Goal: Register for event/course

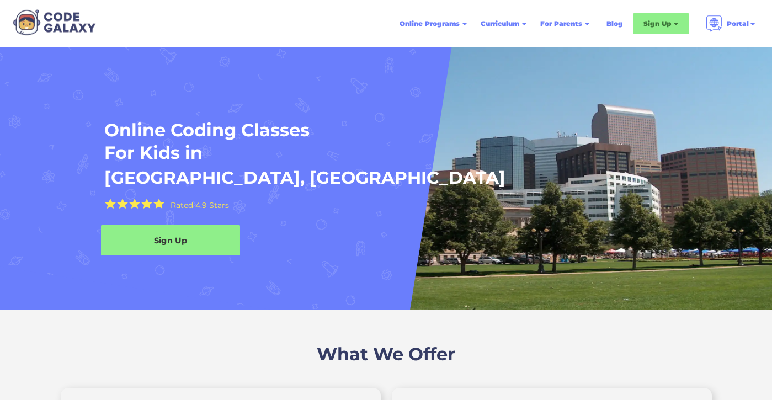
click at [223, 241] on div "Sign Up" at bounding box center [170, 241] width 139 height 12
click at [182, 248] on div "Sign Up" at bounding box center [170, 240] width 139 height 31
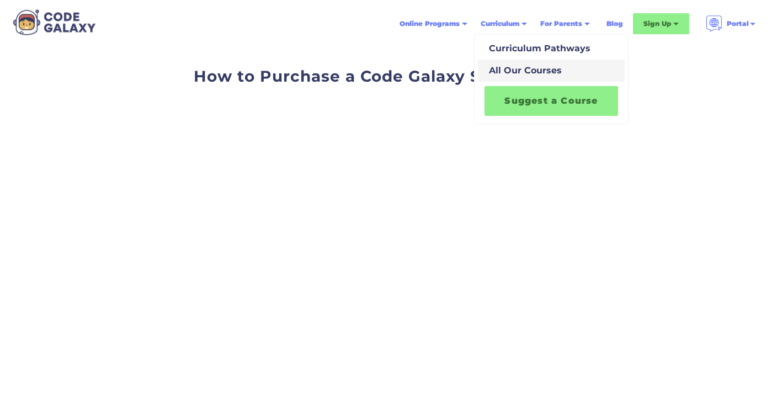
click at [531, 71] on div "All Our Courses" at bounding box center [522, 70] width 77 height 13
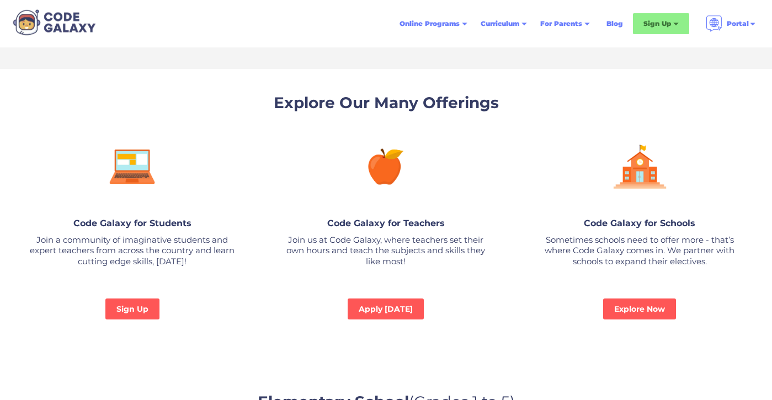
scroll to position [762, 0]
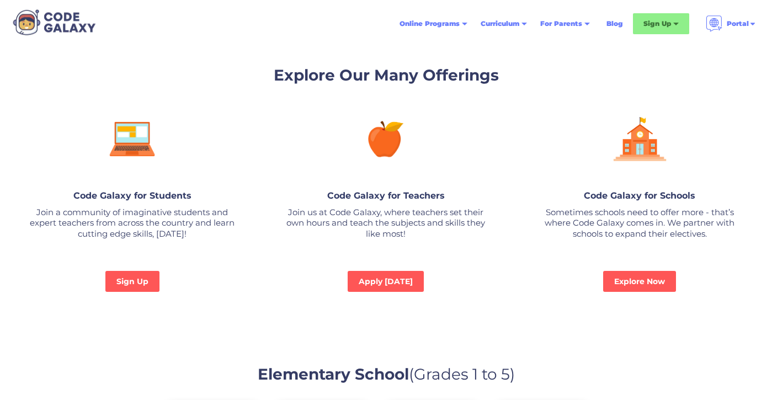
click at [139, 152] on img at bounding box center [132, 139] width 58 height 61
click at [142, 279] on link "Sign Up" at bounding box center [132, 281] width 57 height 22
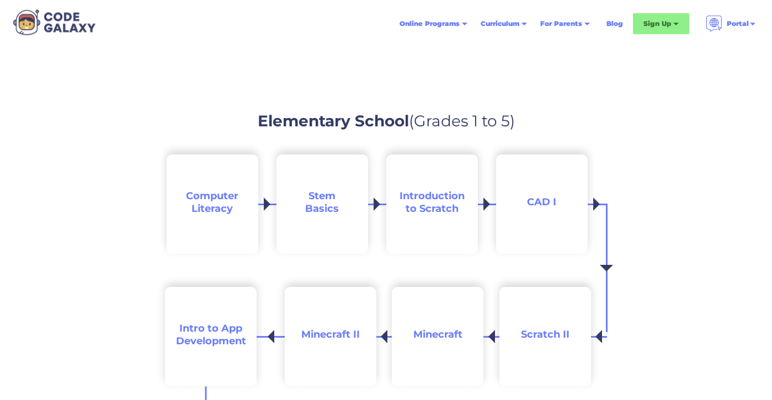
scroll to position [1291, 0]
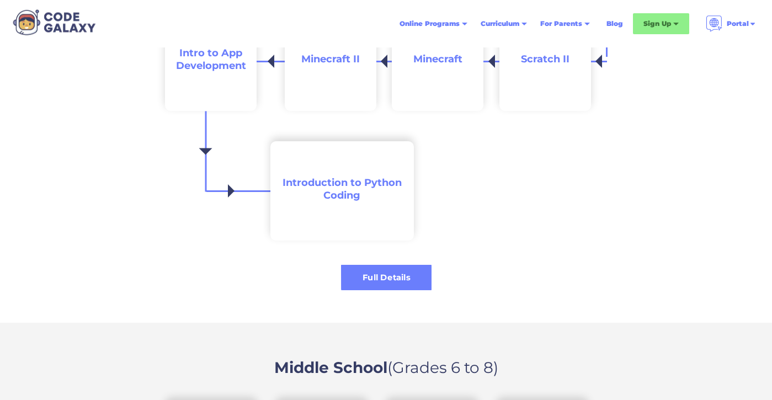
click at [408, 276] on div "Full Details" at bounding box center [386, 278] width 90 height 12
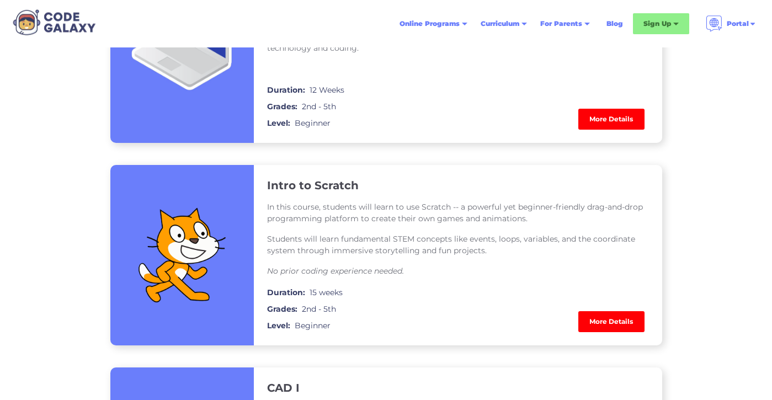
scroll to position [1027, 0]
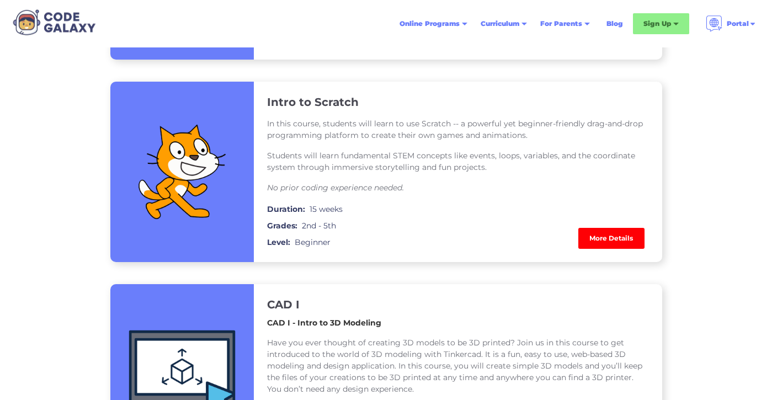
click at [434, 207] on div "Duration: 15 weeks" at bounding box center [458, 209] width 382 height 13
click at [621, 232] on link "More Details" at bounding box center [611, 238] width 66 height 21
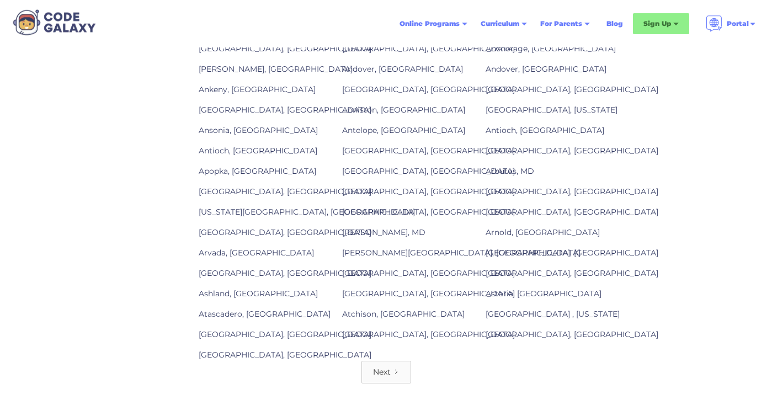
scroll to position [1363, 0]
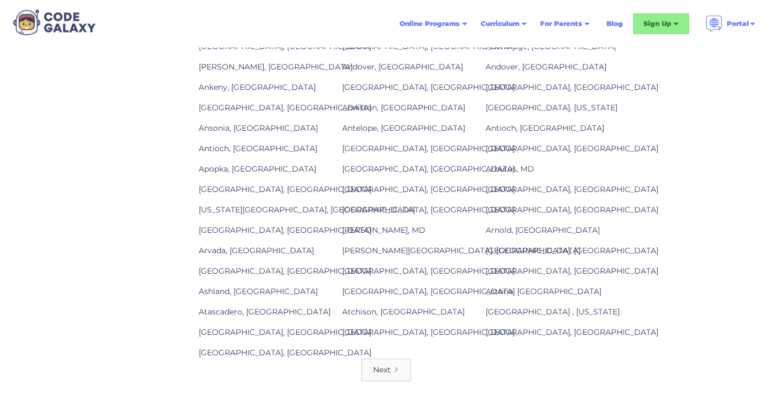
click at [403, 366] on link "Next" at bounding box center [386, 370] width 50 height 23
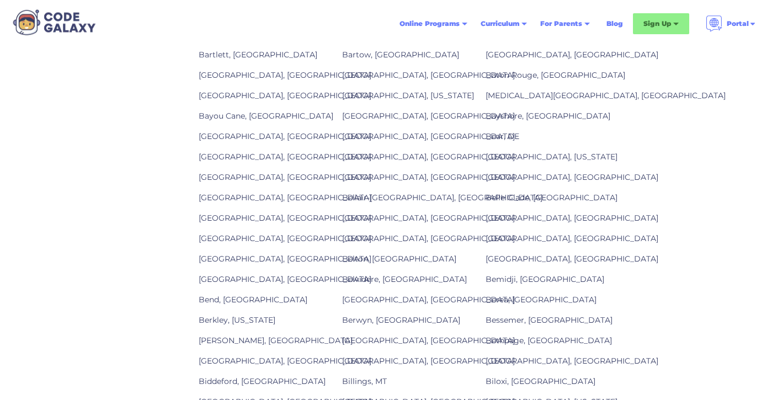
scroll to position [1464, 0]
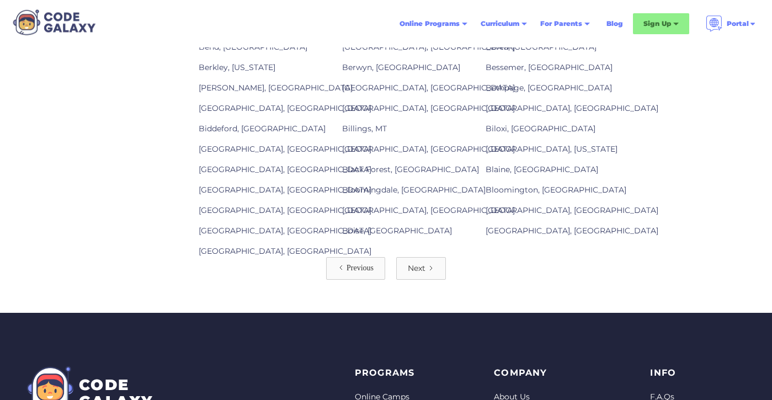
click at [424, 270] on div "Next" at bounding box center [417, 268] width 18 height 11
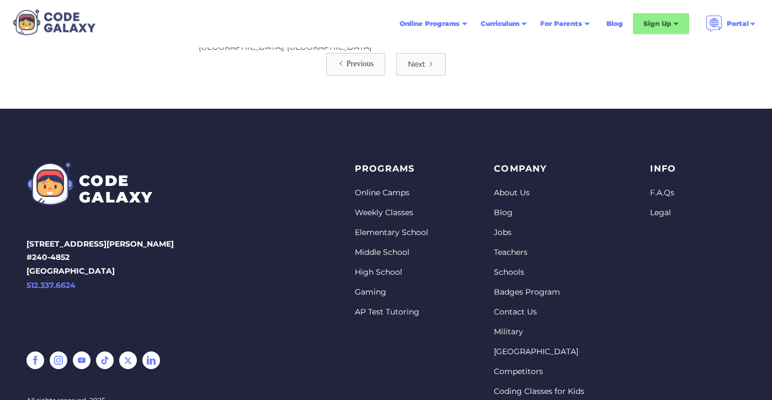
scroll to position [1577, 0]
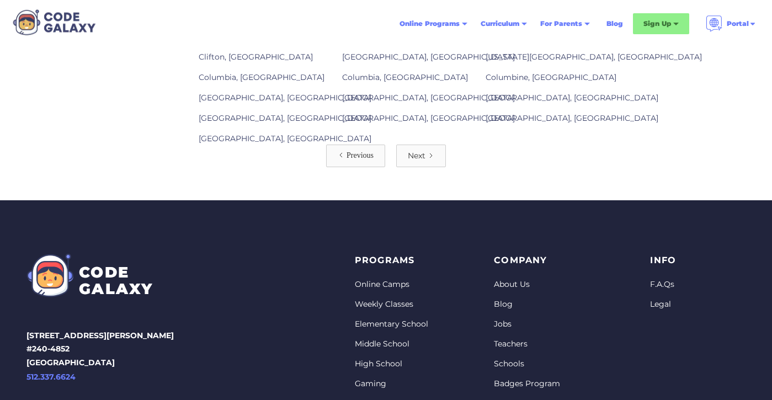
click at [420, 153] on div "Next" at bounding box center [417, 155] width 18 height 11
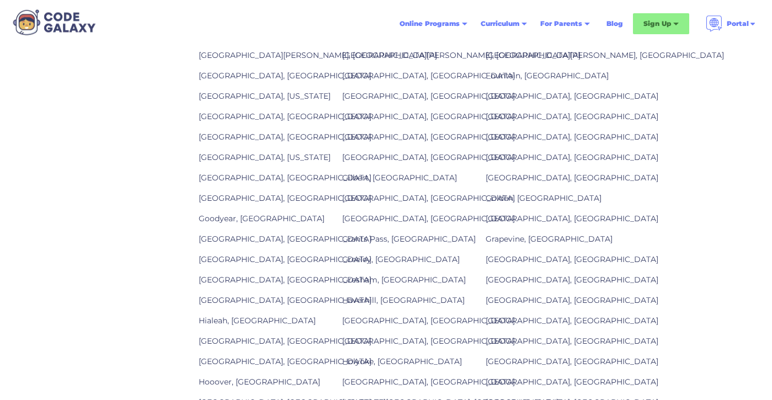
scroll to position [1717, 0]
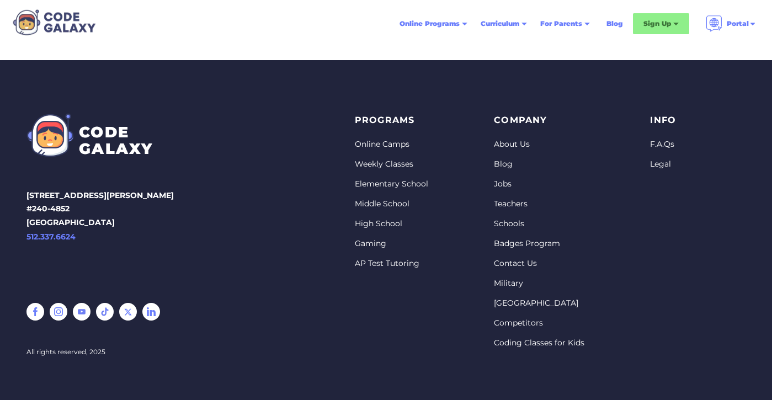
click at [394, 159] on link "Weekly Classes" at bounding box center [391, 164] width 73 height 11
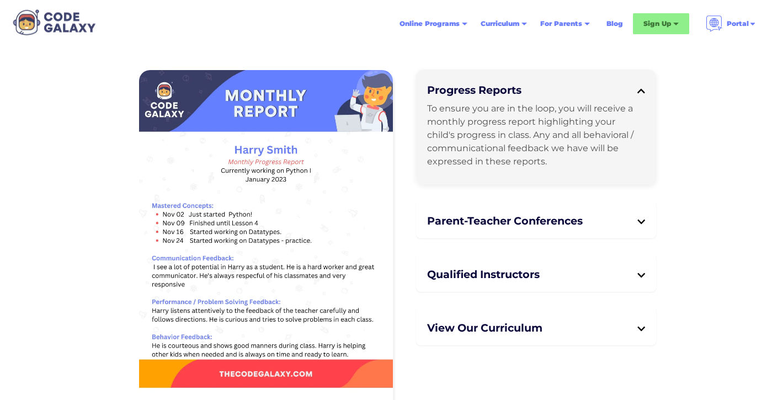
scroll to position [2616, 0]
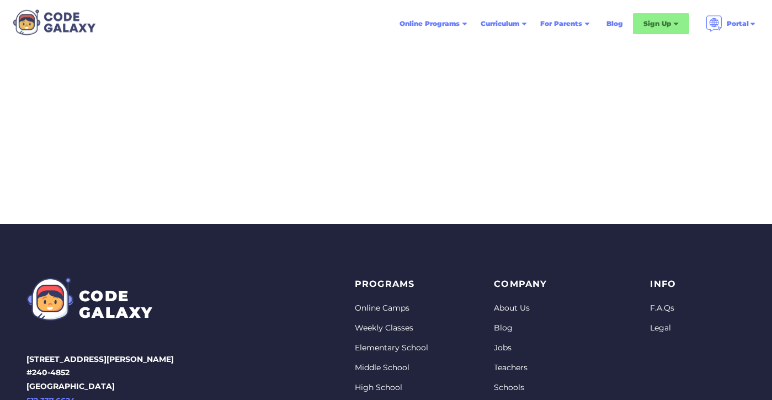
scroll to position [285, 0]
